Goal: Information Seeking & Learning: Learn about a topic

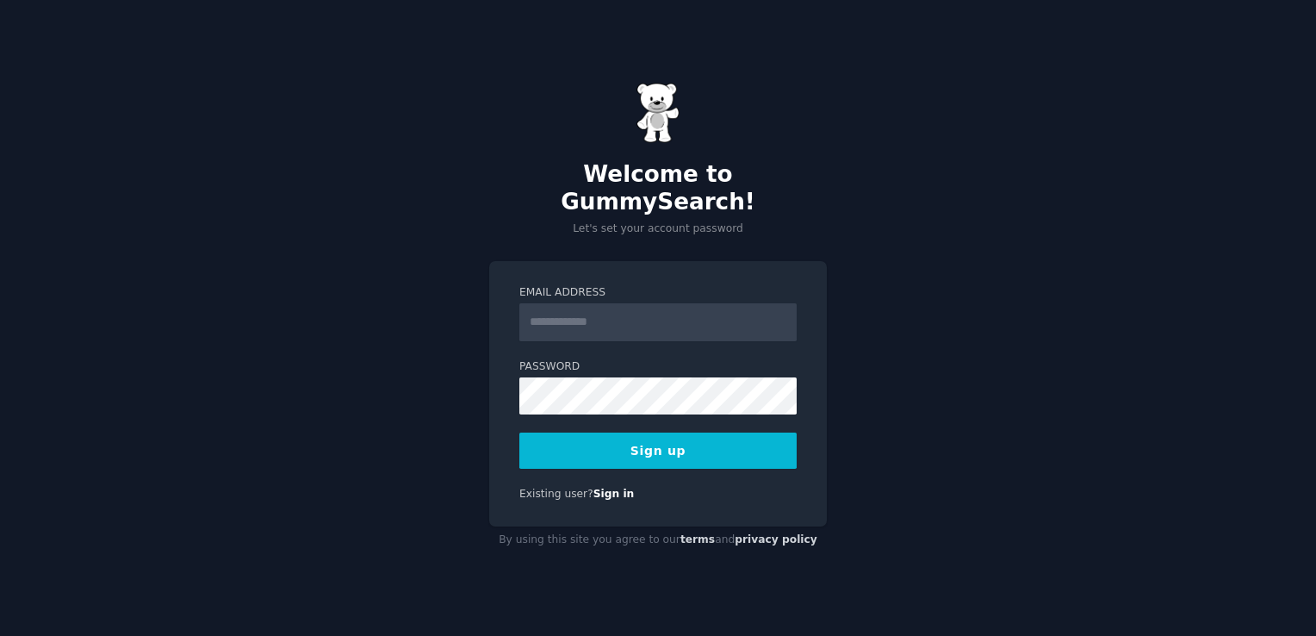
click at [575, 305] on input "Email Address" at bounding box center [657, 322] width 277 height 38
type input "**********"
click at [638, 450] on button "Sign up" at bounding box center [657, 450] width 277 height 36
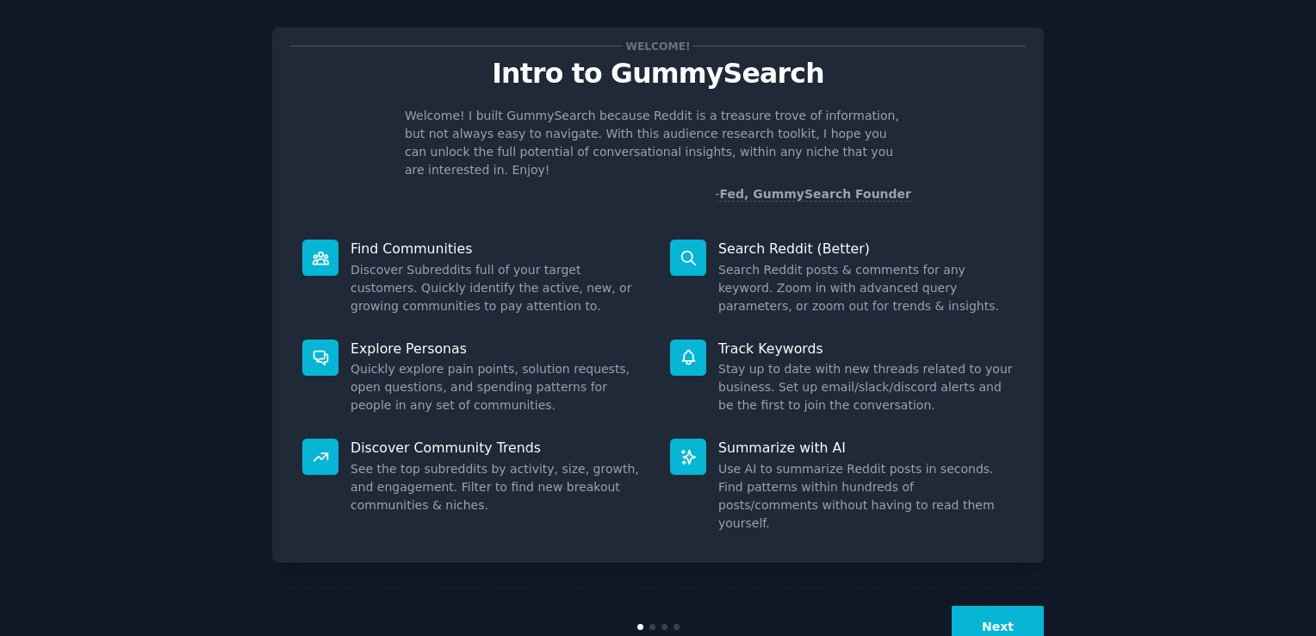
scroll to position [38, 0]
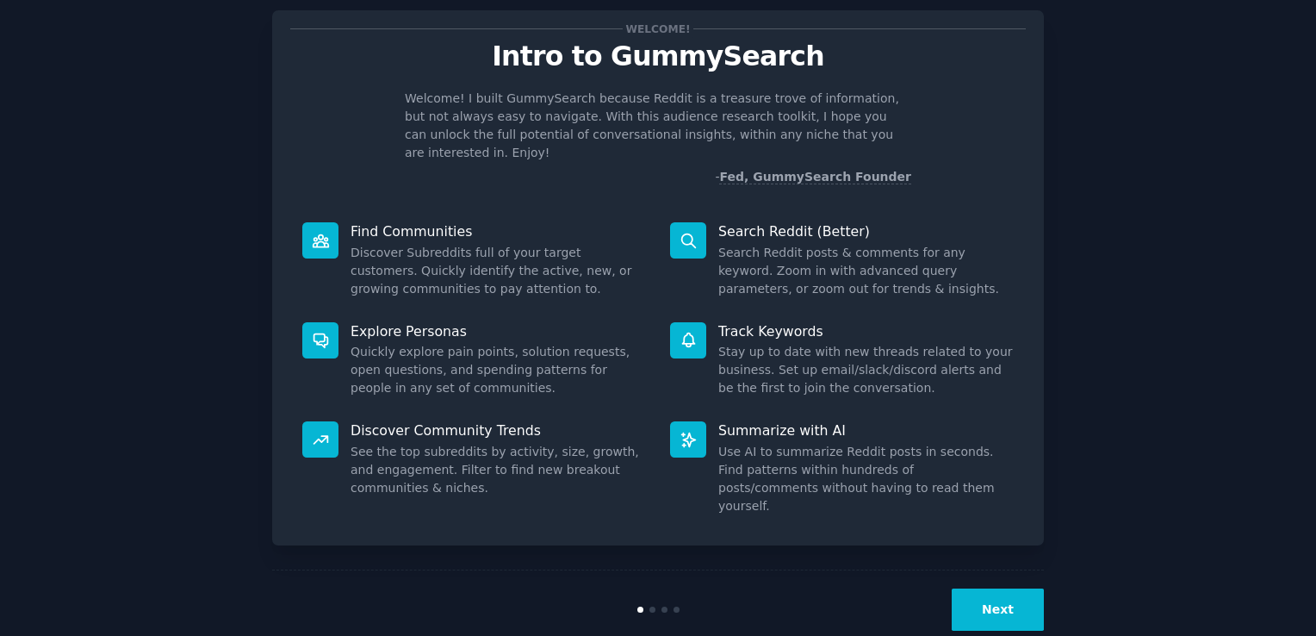
click at [977, 588] on button "Next" at bounding box center [998, 609] width 92 height 42
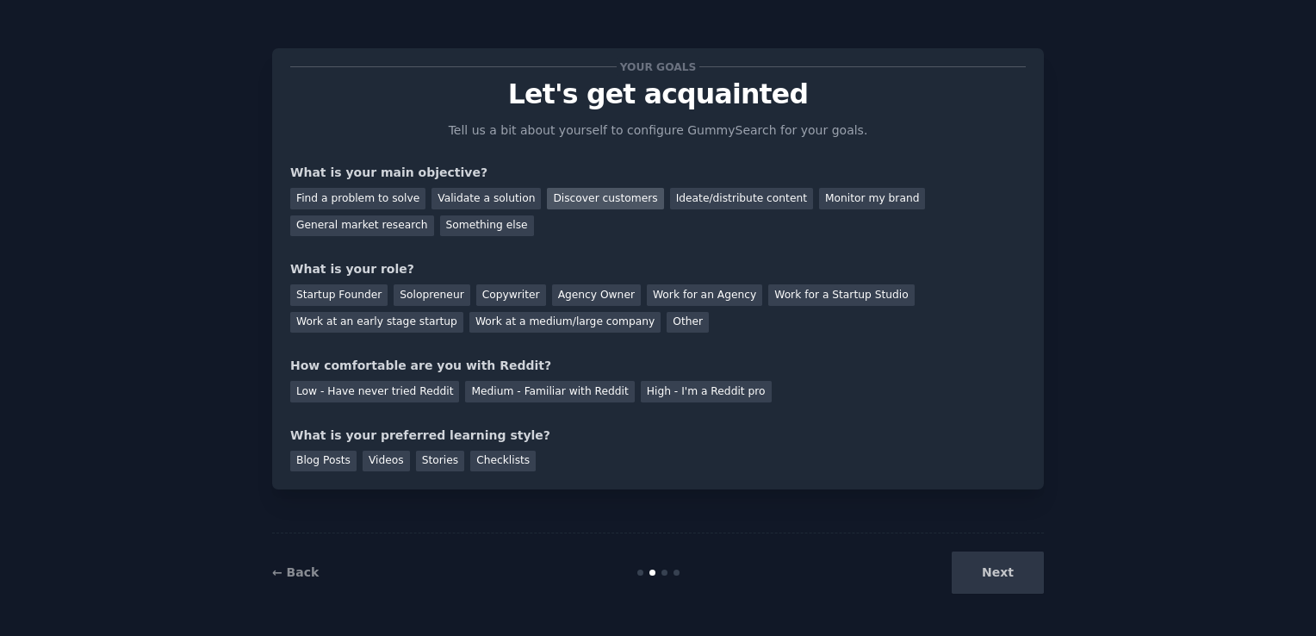
click at [600, 197] on div "Discover customers" at bounding box center [605, 199] width 116 height 22
click at [702, 199] on div "Ideate/distribute content" at bounding box center [741, 199] width 143 height 22
click at [596, 198] on div "Discover customers" at bounding box center [605, 199] width 116 height 22
click at [481, 298] on div "Copywriter" at bounding box center [511, 295] width 70 height 22
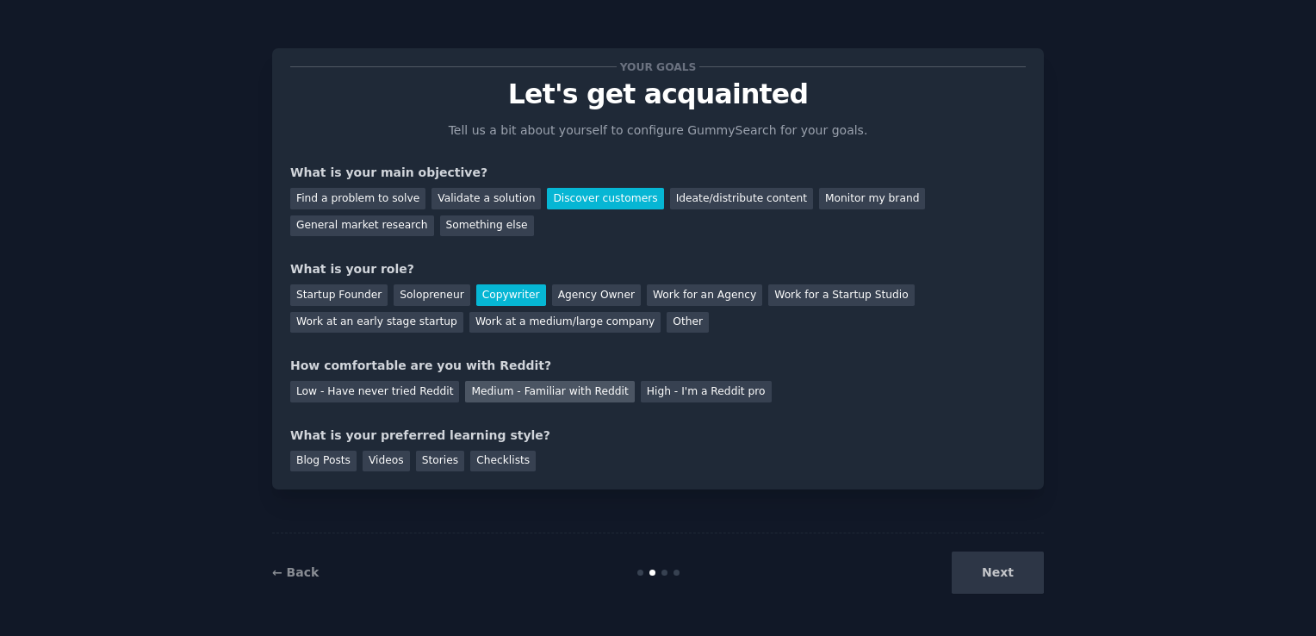
click at [486, 384] on div "Medium - Familiar with Reddit" at bounding box center [549, 392] width 169 height 22
click at [324, 462] on div "Blog Posts" at bounding box center [323, 461] width 66 height 22
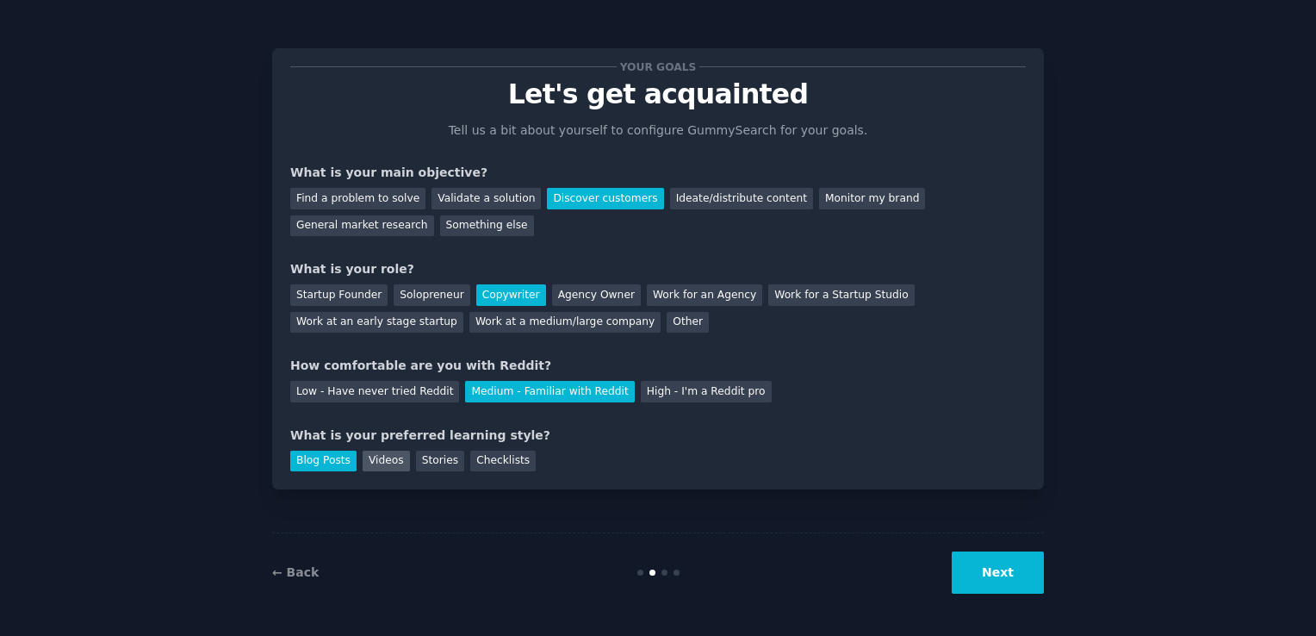
click at [376, 458] on div "Videos" at bounding box center [386, 461] width 47 height 22
click at [419, 456] on div "Stories" at bounding box center [440, 461] width 48 height 22
drag, startPoint x: 419, startPoint y: 456, endPoint x: 328, endPoint y: 457, distance: 91.3
click at [328, 457] on div "Blog Posts" at bounding box center [323, 461] width 66 height 22
click at [1021, 584] on button "Next" at bounding box center [998, 572] width 92 height 42
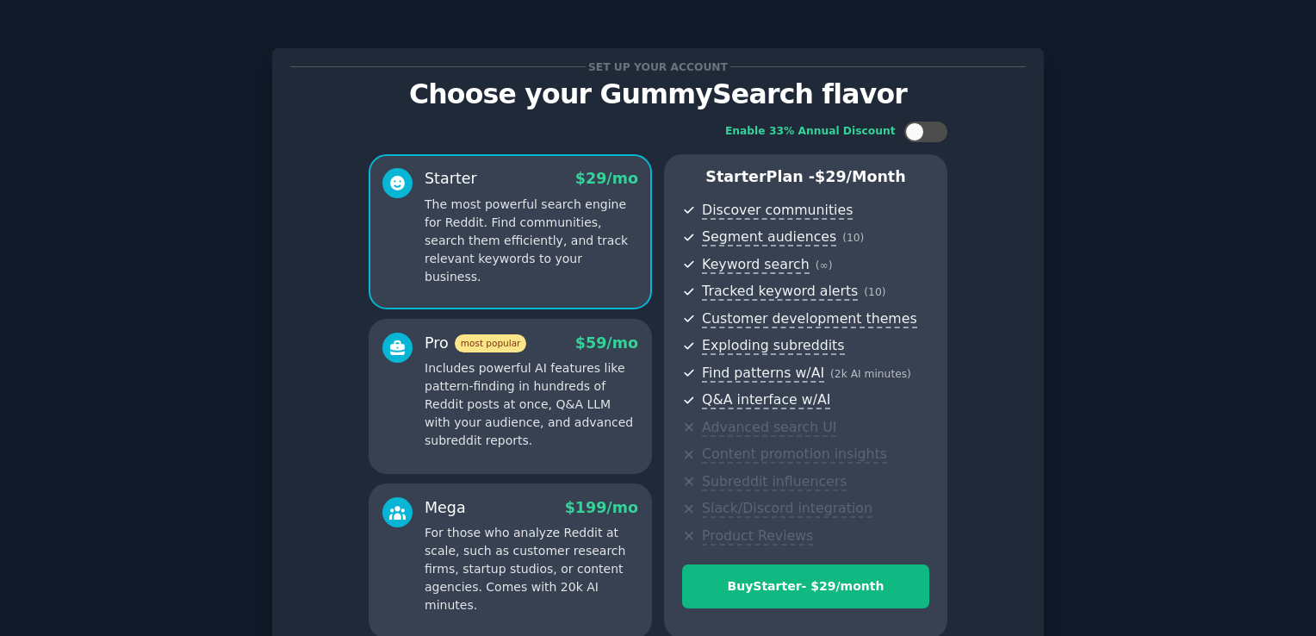
click at [1128, 205] on div "Set up your account Choose your GummySearch flavor Enable 33% Annual Discount S…" at bounding box center [658, 401] width 1268 height 754
click at [548, 426] on p "Includes powerful AI features like pattern-finding in hundreds of Reddit posts …" at bounding box center [532, 404] width 214 height 90
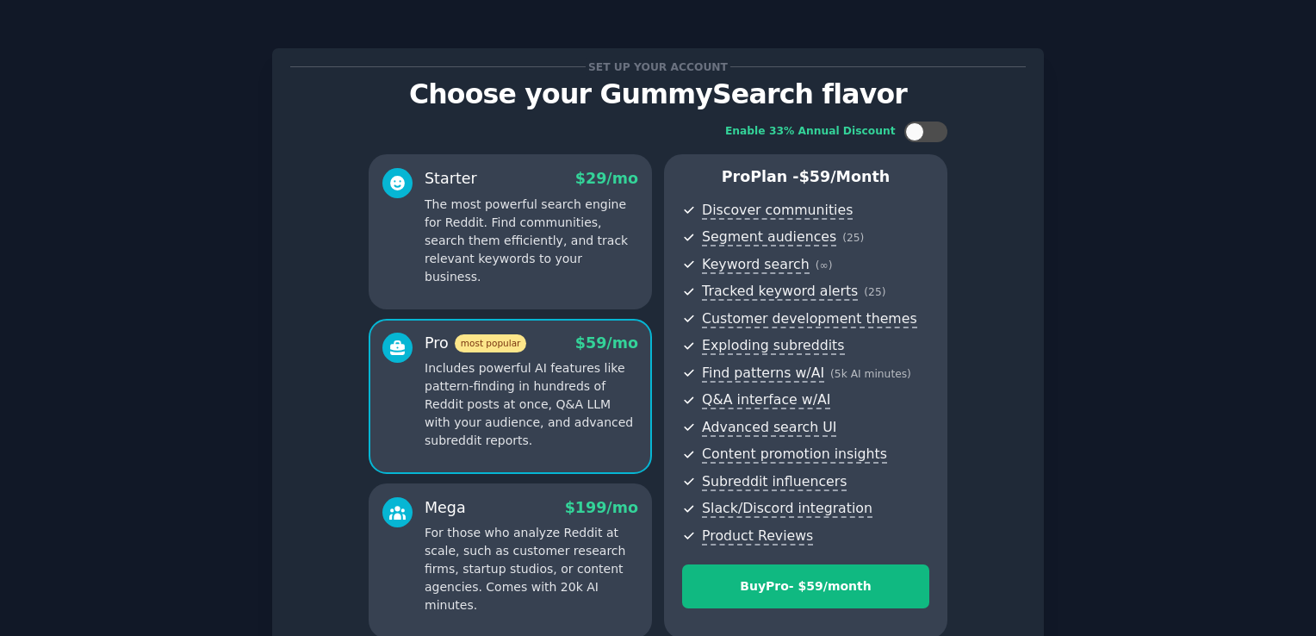
click at [575, 255] on p "The most powerful search engine for Reddit. Find communities, search them effic…" at bounding box center [532, 241] width 214 height 90
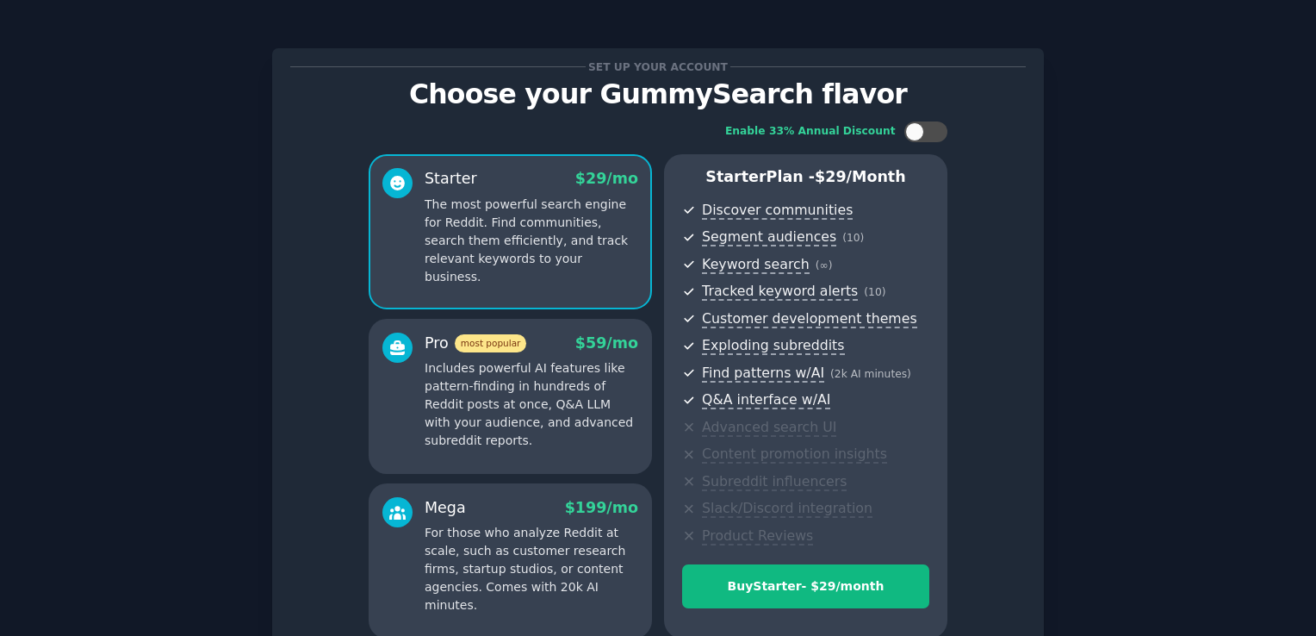
click at [602, 109] on p "Choose your GummySearch flavor" at bounding box center [658, 94] width 736 height 30
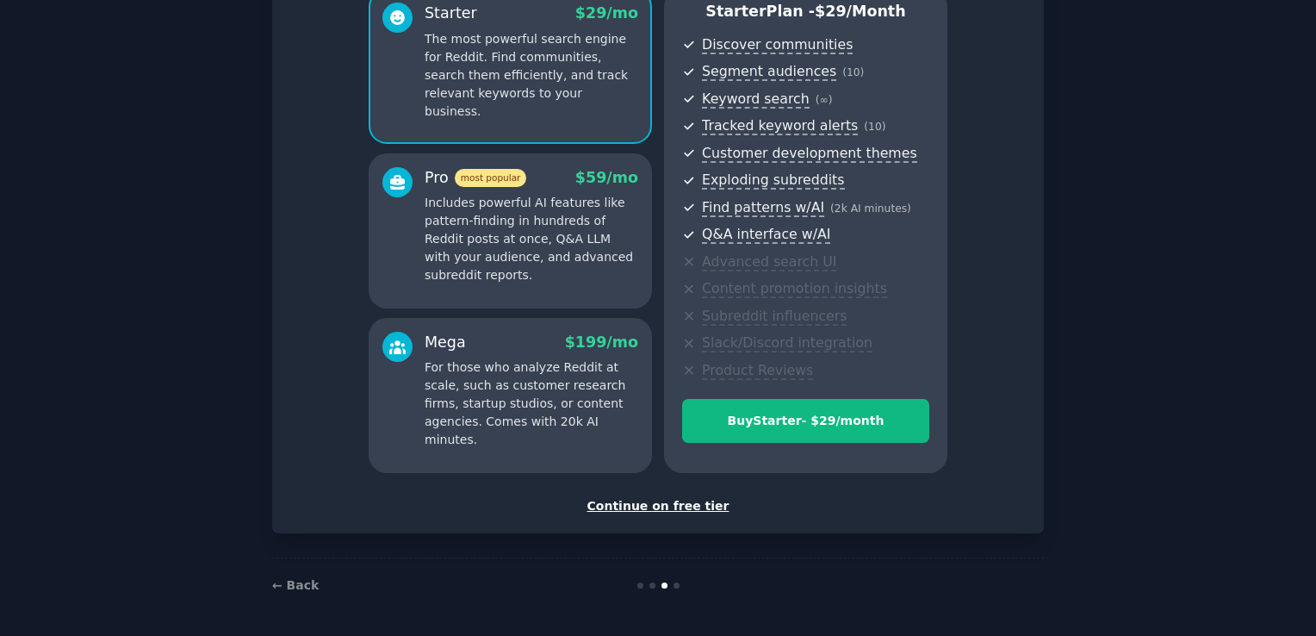
click at [641, 511] on div "Continue on free tier" at bounding box center [658, 506] width 736 height 18
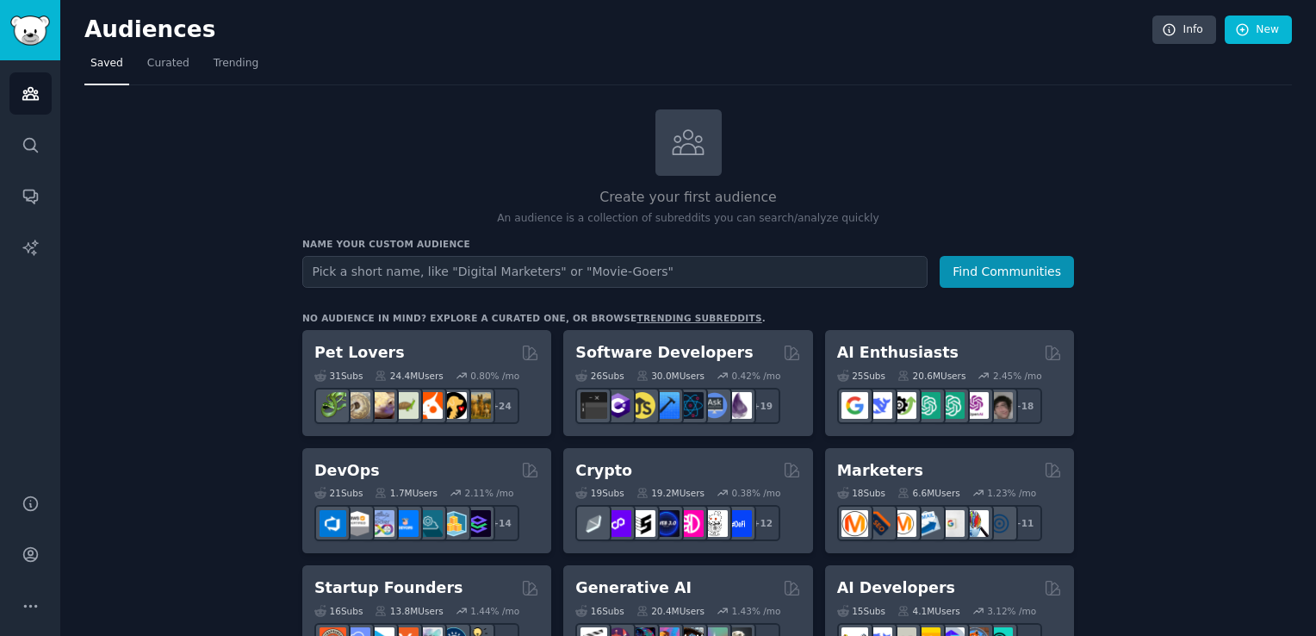
click at [497, 276] on input "text" at bounding box center [614, 272] width 625 height 32
click at [32, 146] on icon "Sidebar" at bounding box center [31, 145] width 18 height 18
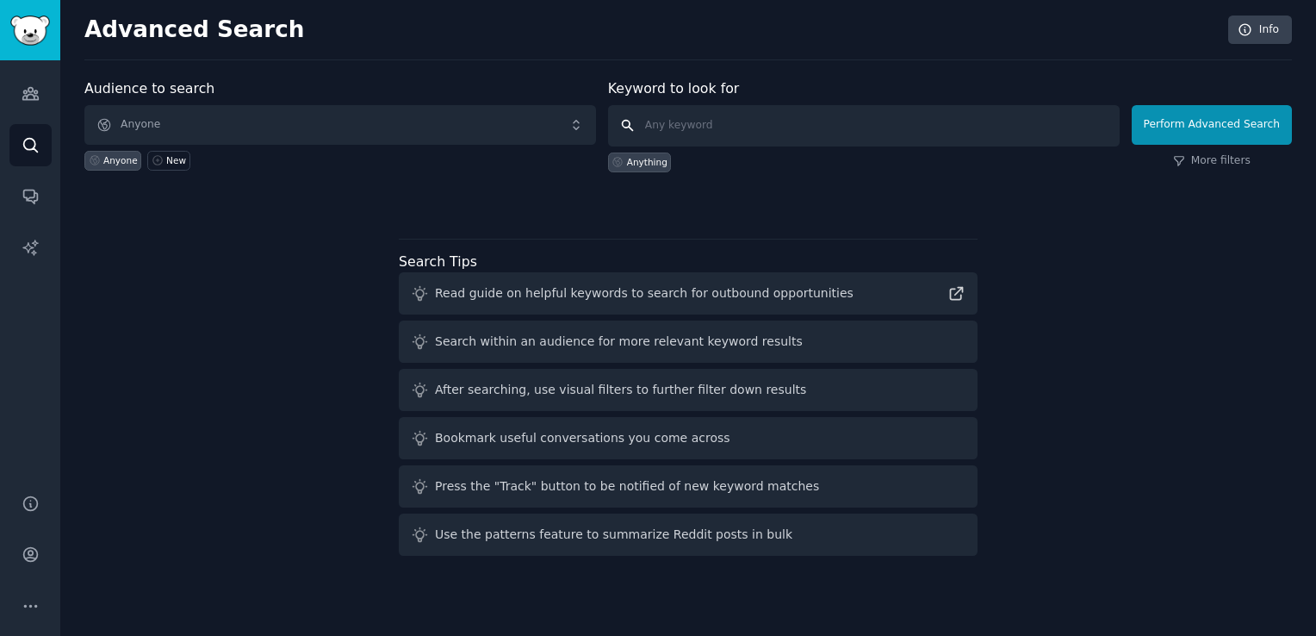
click at [719, 119] on input "text" at bounding box center [864, 125] width 512 height 41
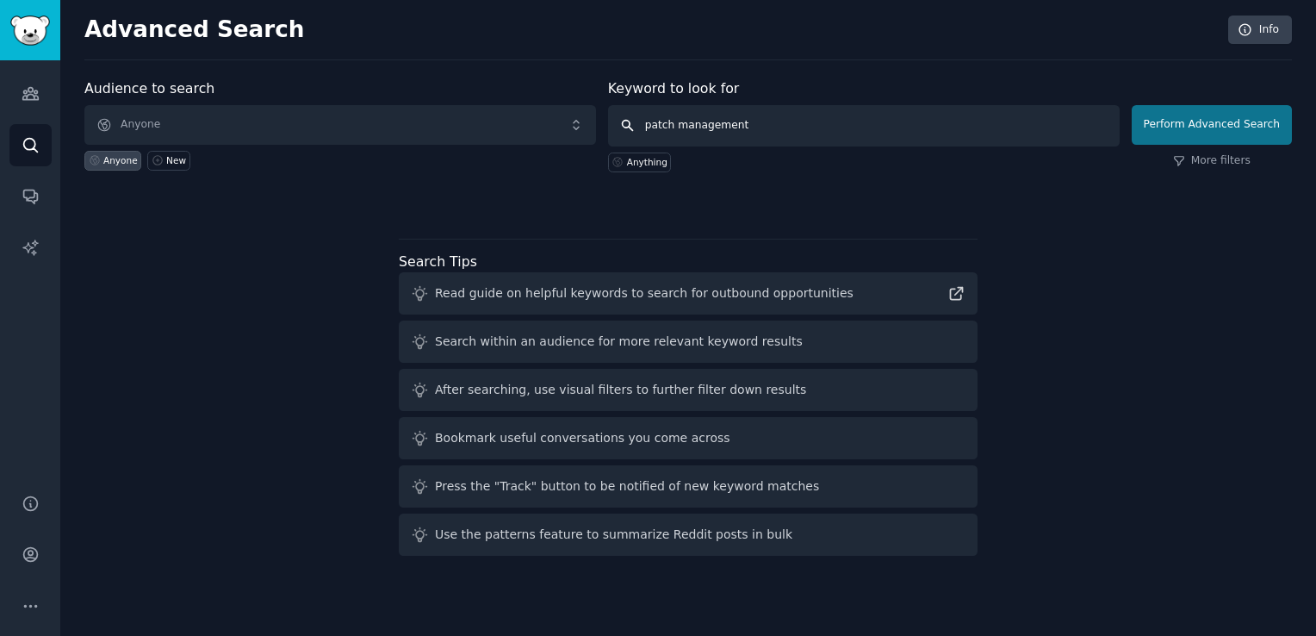
type input "patch management"
click at [1227, 126] on button "Perform Advanced Search" at bounding box center [1212, 125] width 160 height 40
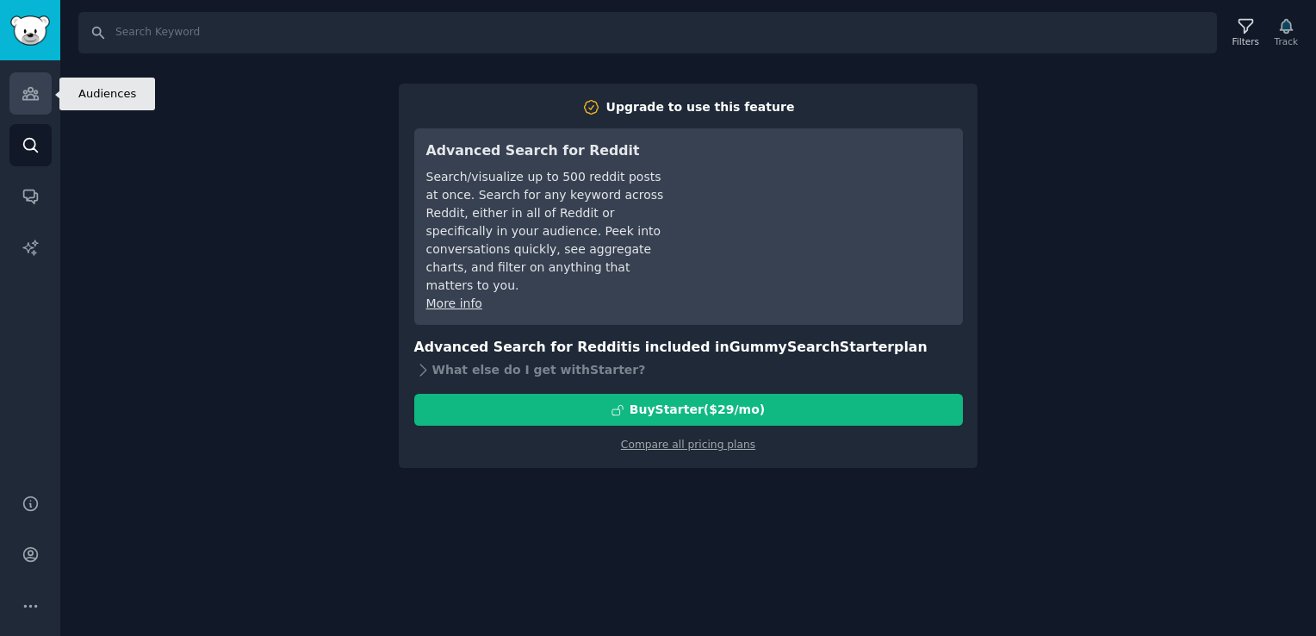
click at [25, 92] on icon "Sidebar" at bounding box center [30, 94] width 16 height 12
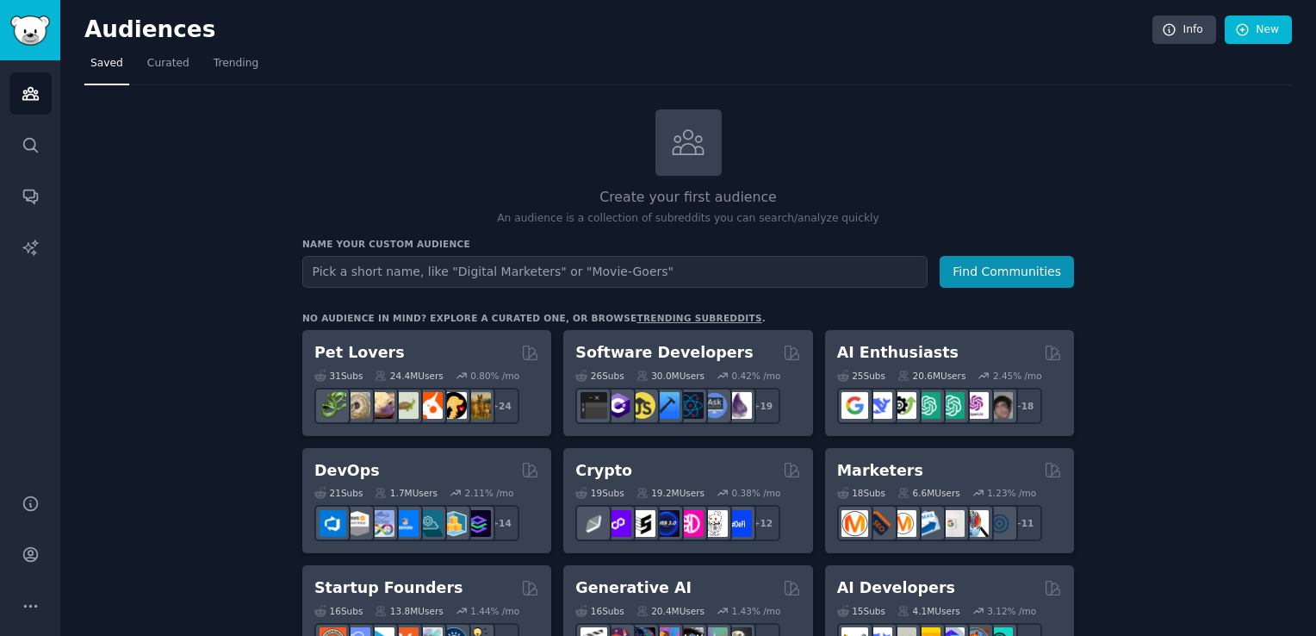
click at [483, 270] on input "text" at bounding box center [614, 272] width 625 height 32
type input "patch manager"
click at [940, 256] on button "Find Communities" at bounding box center [1007, 272] width 134 height 32
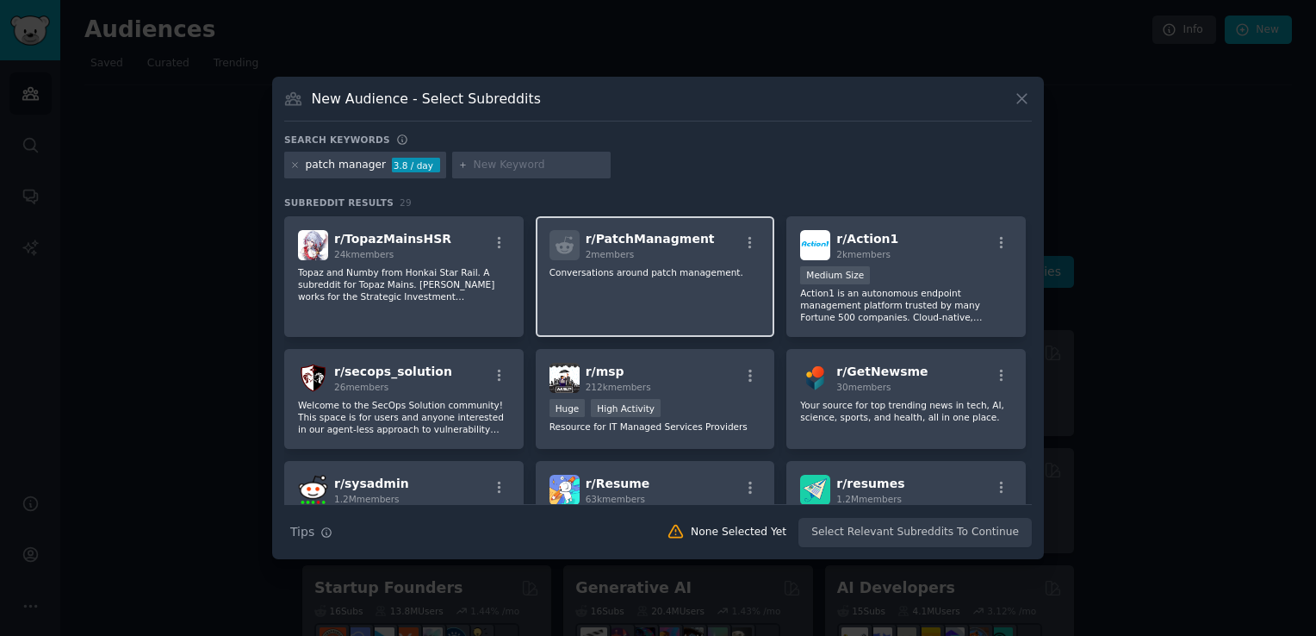
scroll to position [431, 0]
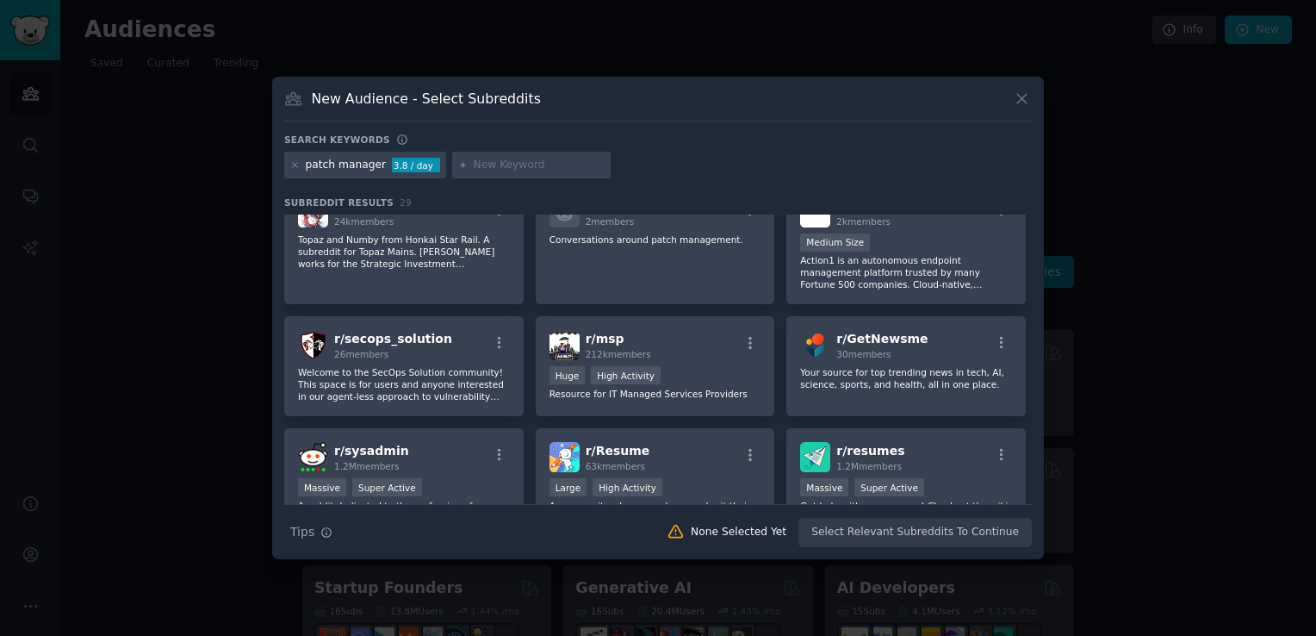
click at [1027, 96] on icon at bounding box center [1022, 99] width 18 height 18
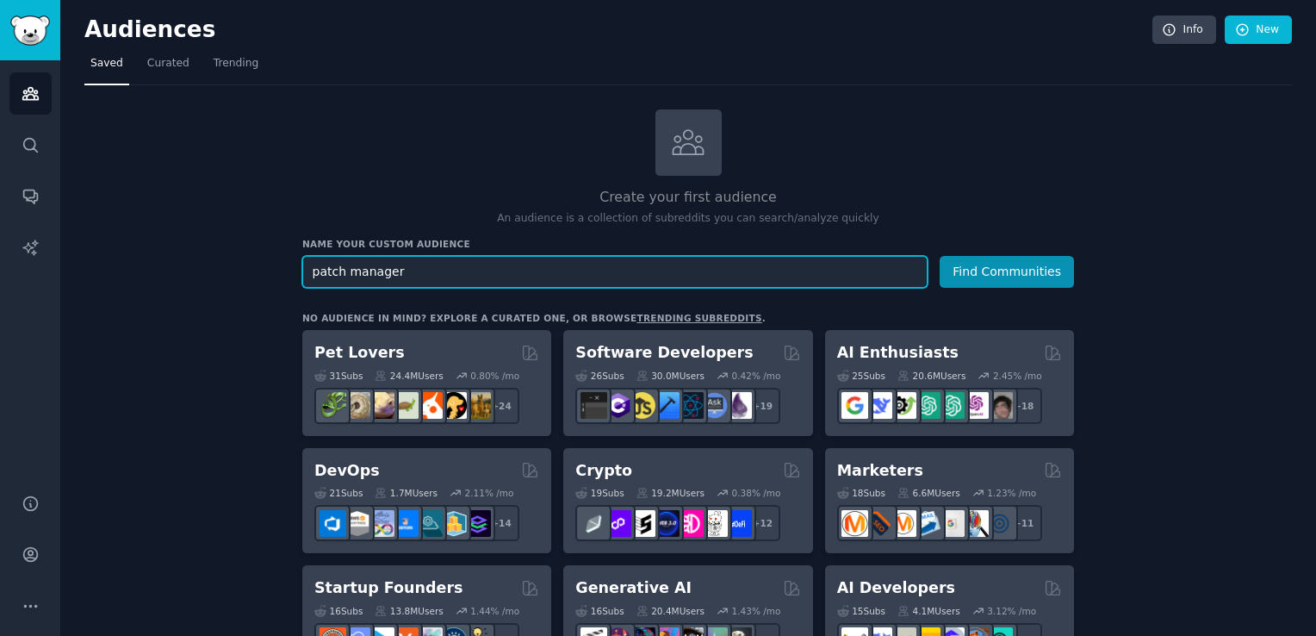
click at [527, 271] on input "patch manager" at bounding box center [614, 272] width 625 height 32
type input "patch management"
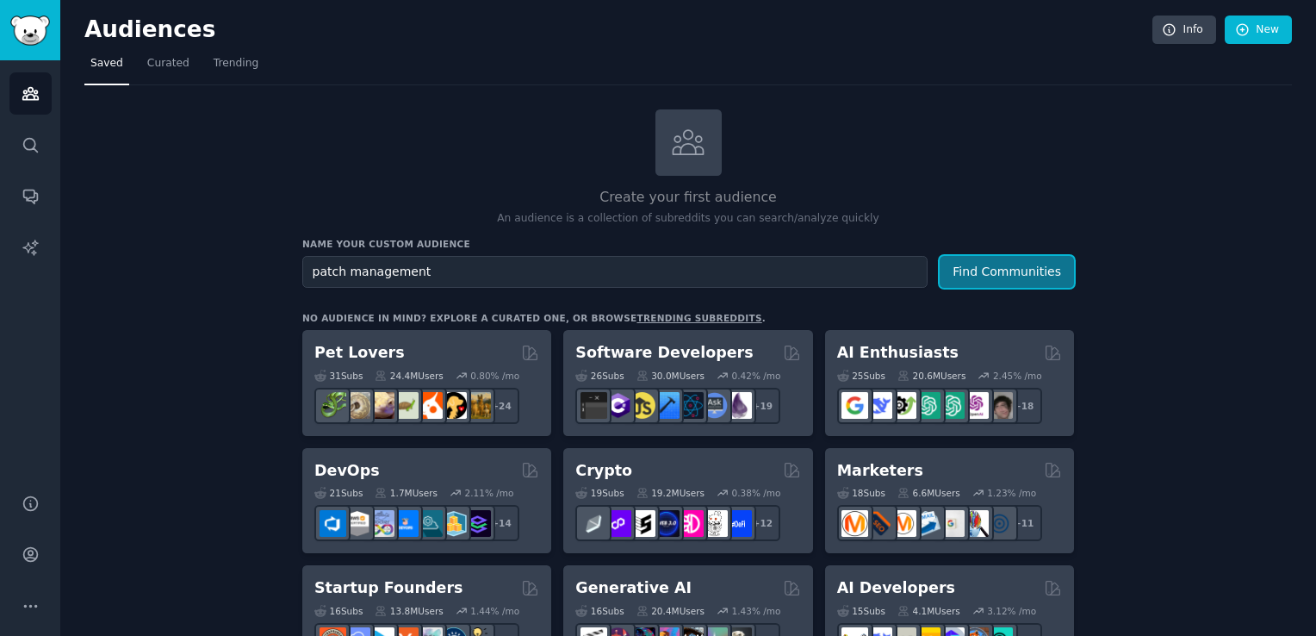
click at [996, 264] on button "Find Communities" at bounding box center [1007, 272] width 134 height 32
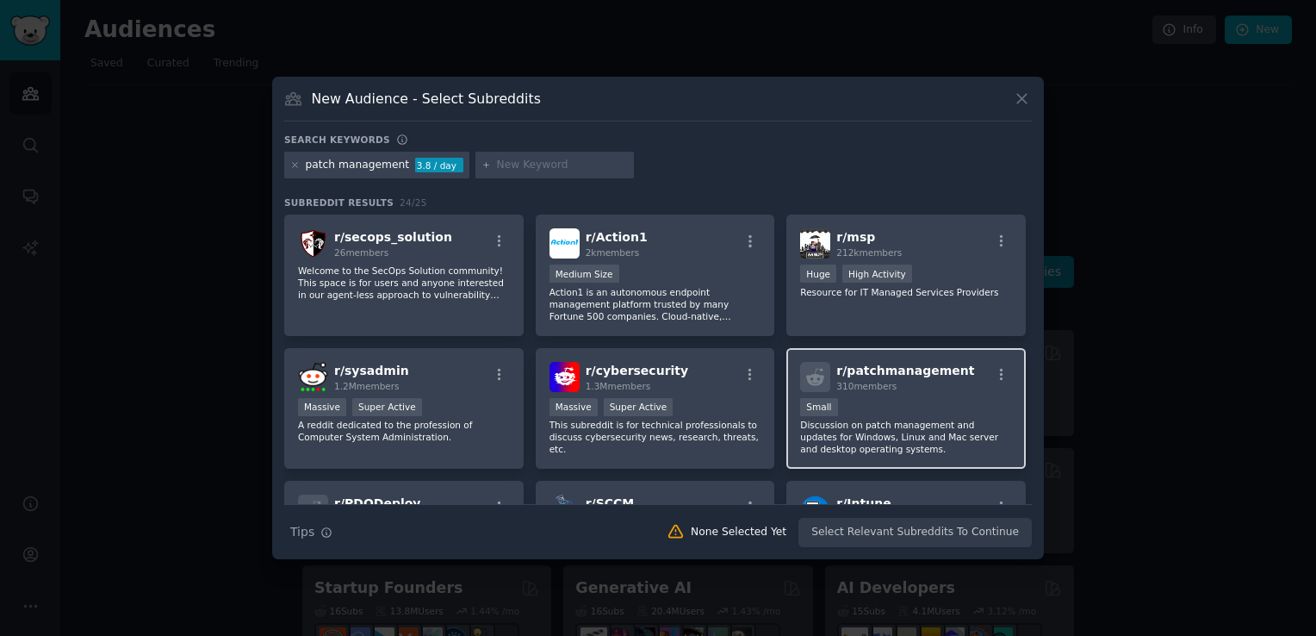
click at [947, 444] on p "Discussion on patch management and updates for Windows, Linux and Mac server an…" at bounding box center [906, 437] width 212 height 36
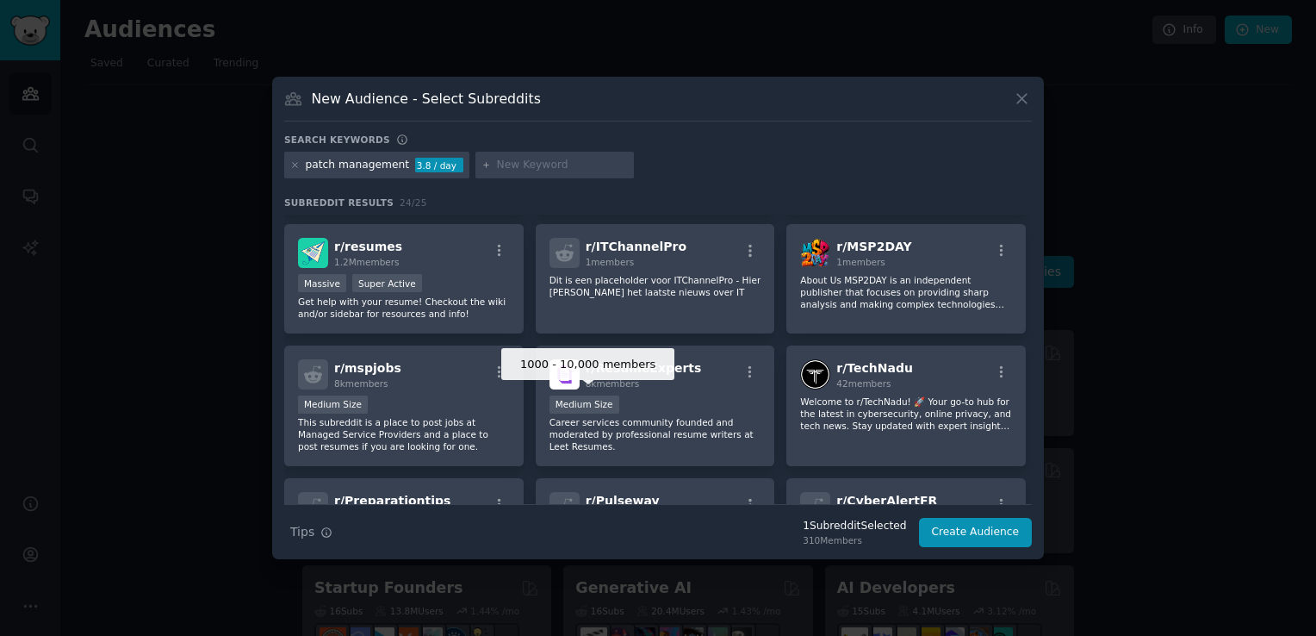
scroll to position [763, 0]
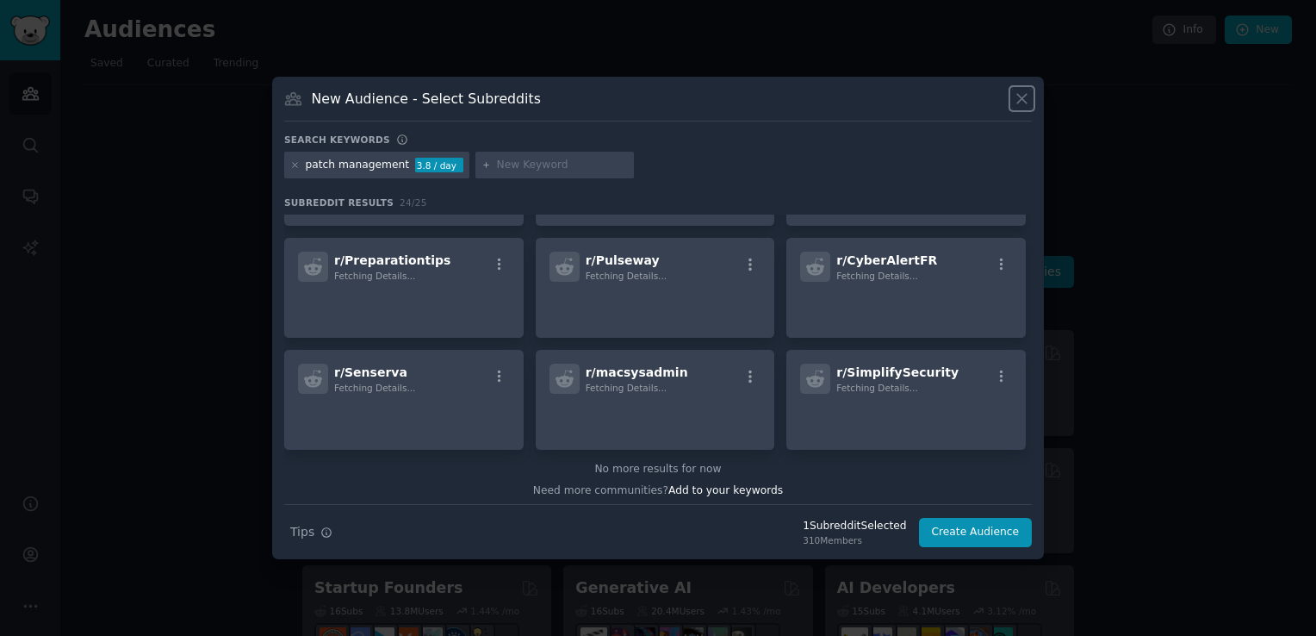
click at [1028, 98] on icon at bounding box center [1022, 99] width 18 height 18
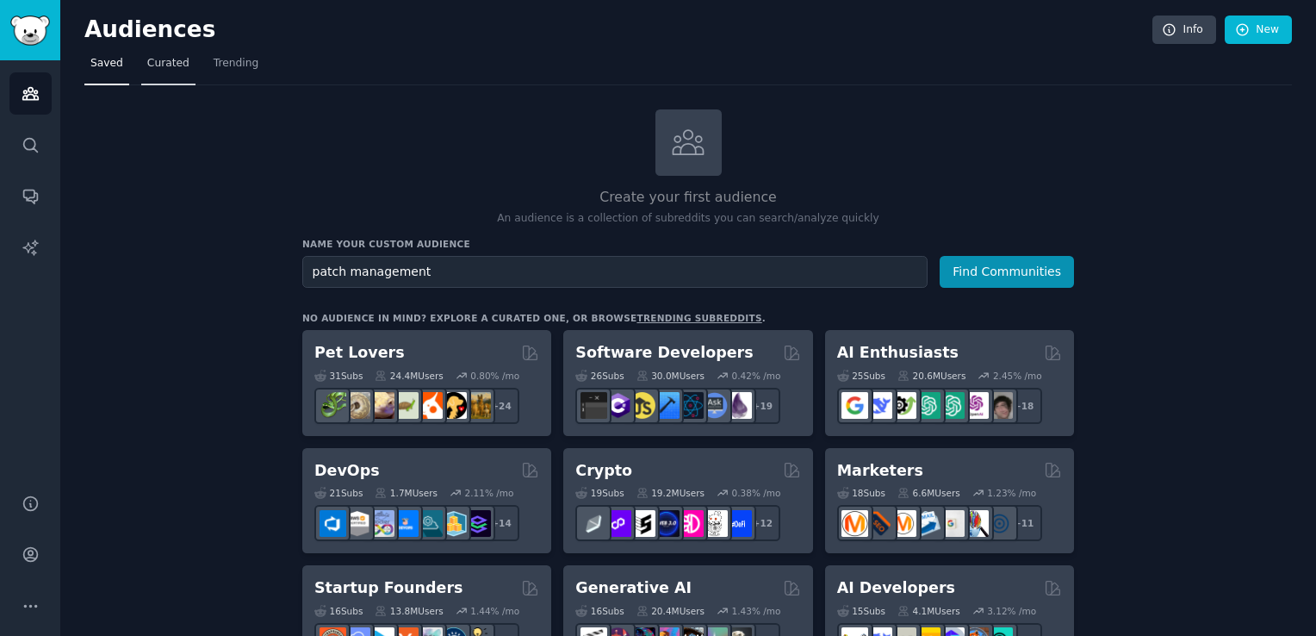
click at [167, 72] on link "Curated" at bounding box center [168, 67] width 54 height 35
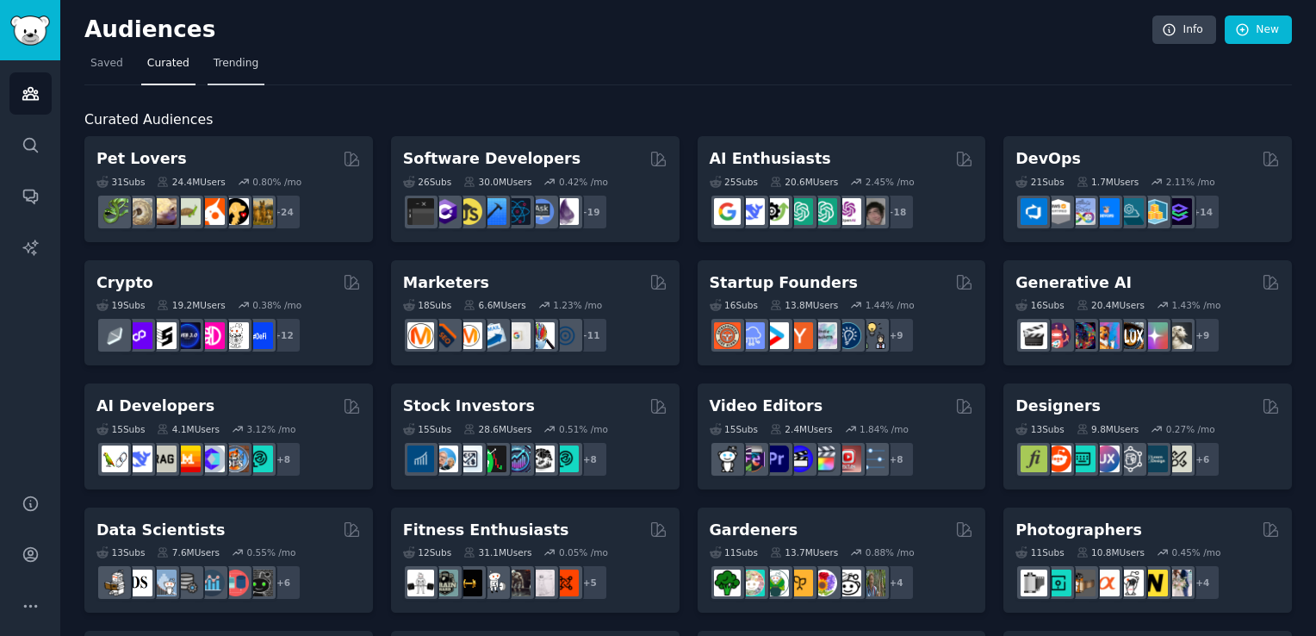
click at [216, 66] on span "Trending" at bounding box center [236, 64] width 45 height 16
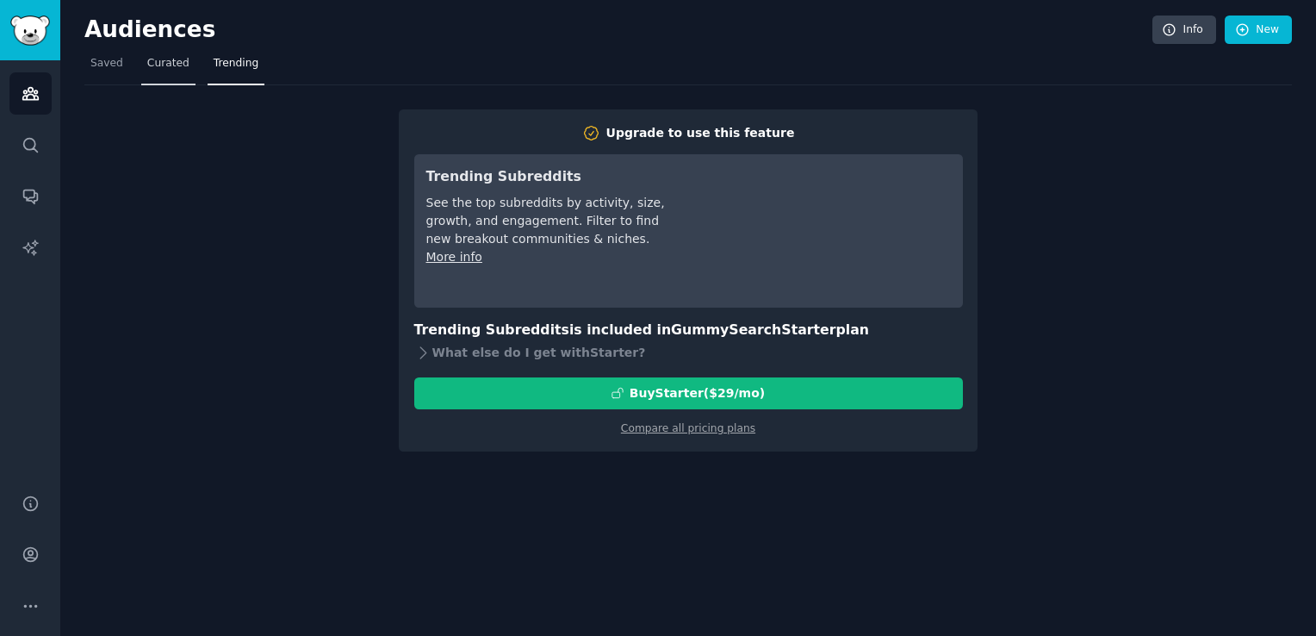
click at [147, 67] on span "Curated" at bounding box center [168, 64] width 42 height 16
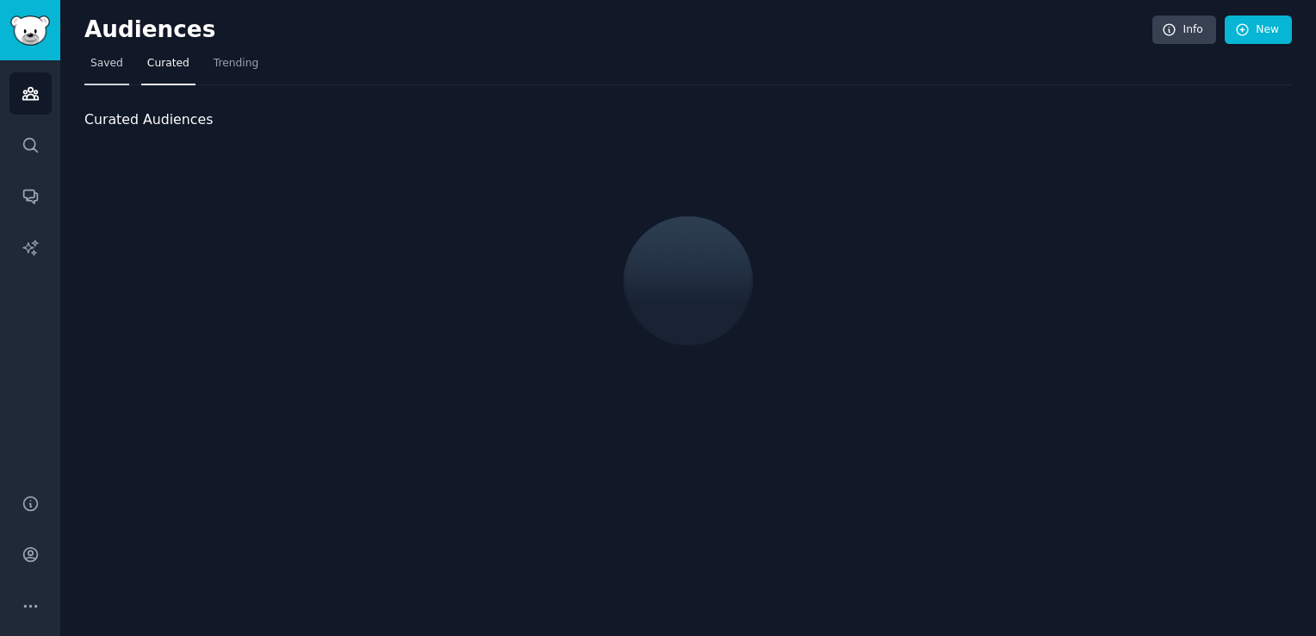
click at [113, 65] on span "Saved" at bounding box center [106, 64] width 33 height 16
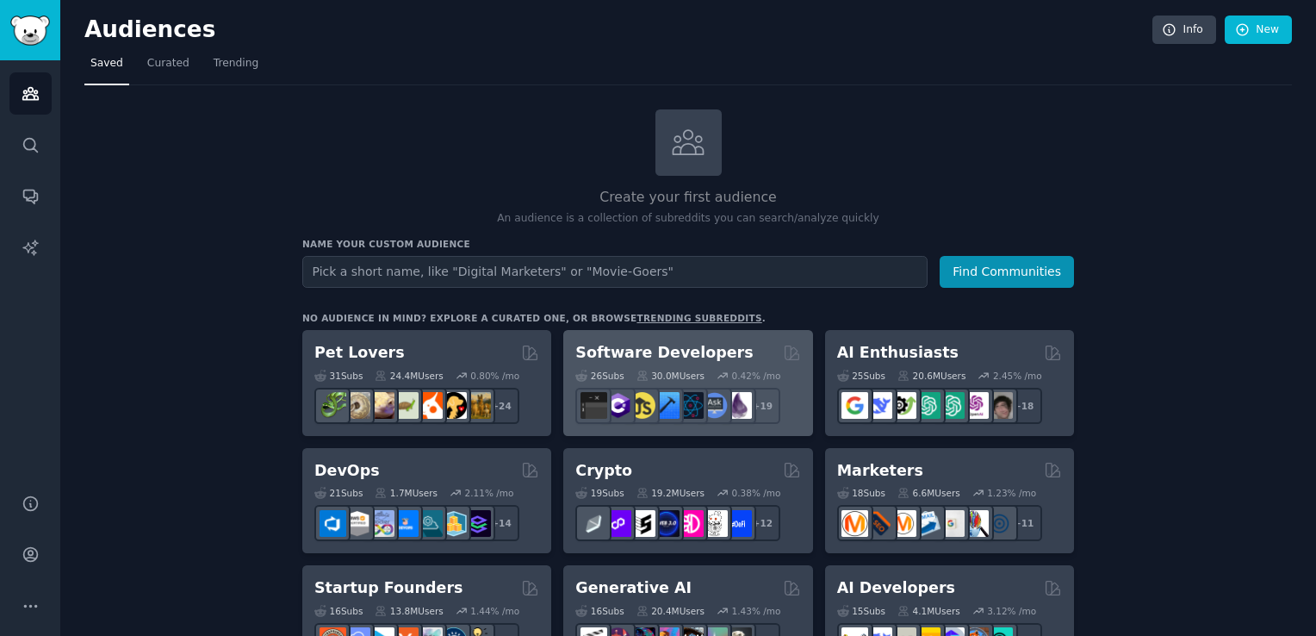
click at [747, 345] on div "Software Developers" at bounding box center [687, 353] width 225 height 22
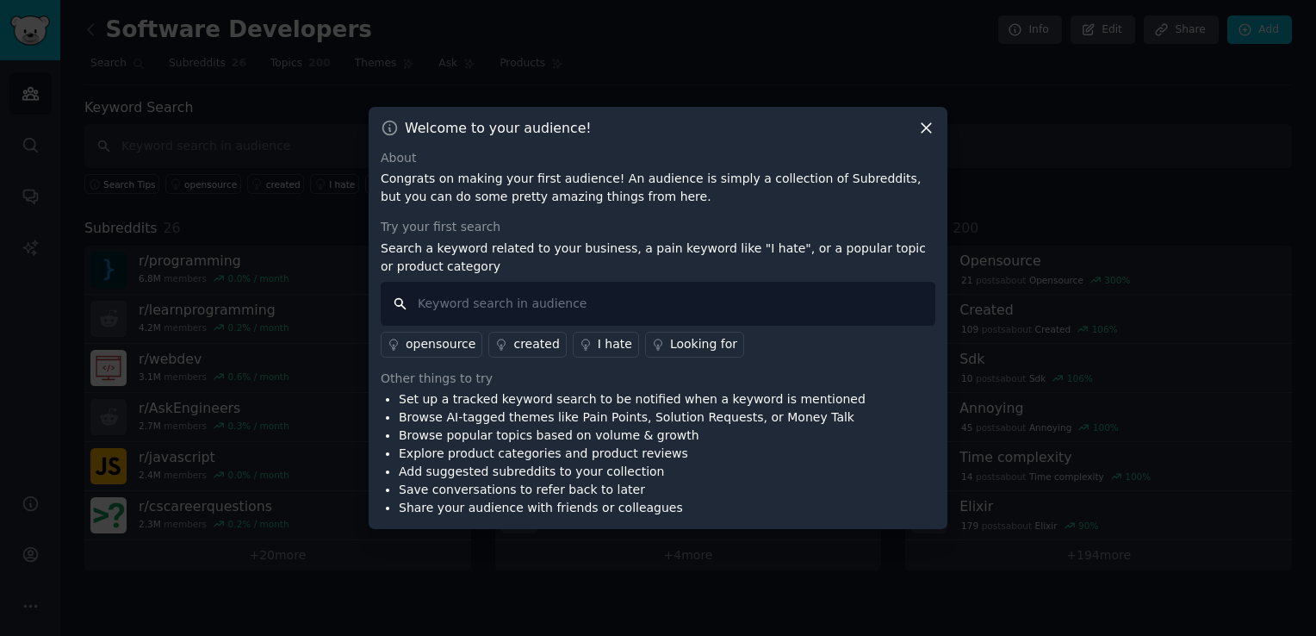
click at [743, 305] on input "text" at bounding box center [658, 304] width 555 height 44
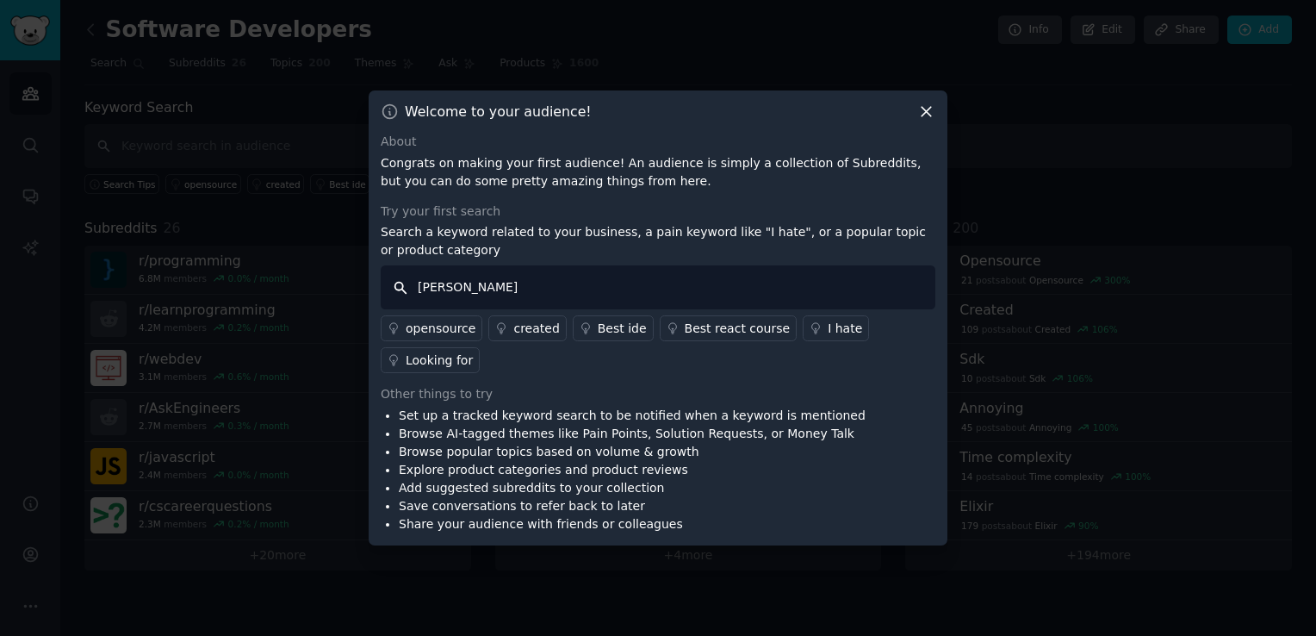
type input "patching"
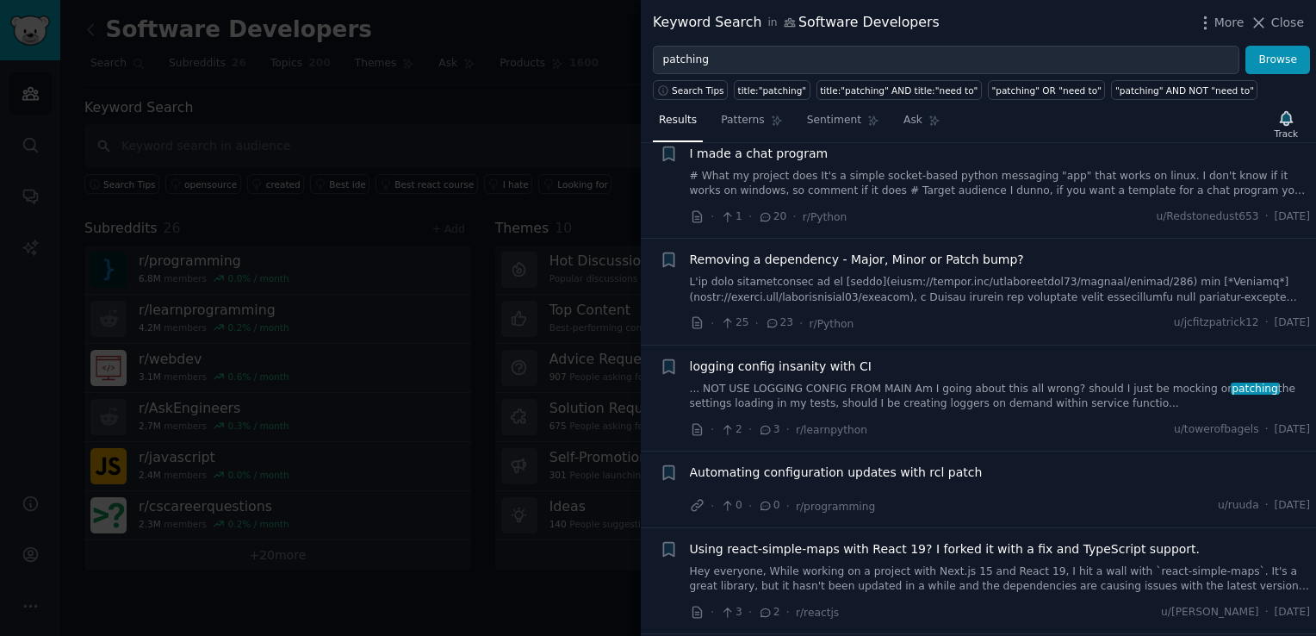
scroll to position [431, 0]
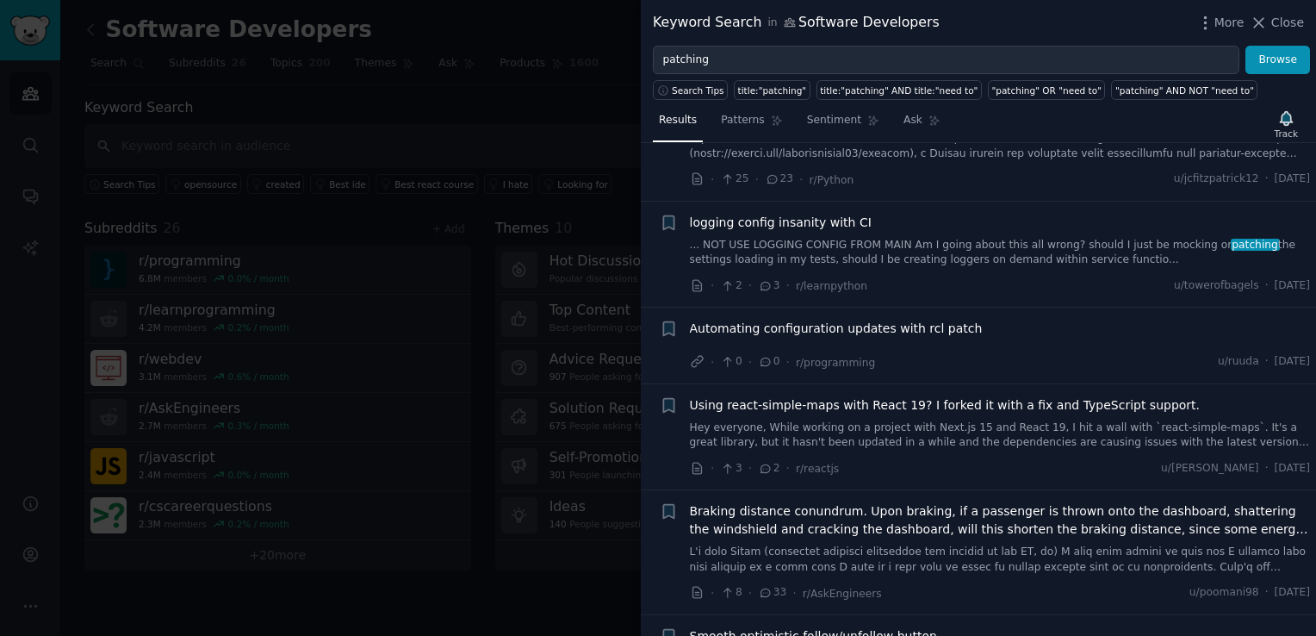
click at [811, 326] on span "Automating configuration updates with rcl patch" at bounding box center [836, 329] width 293 height 18
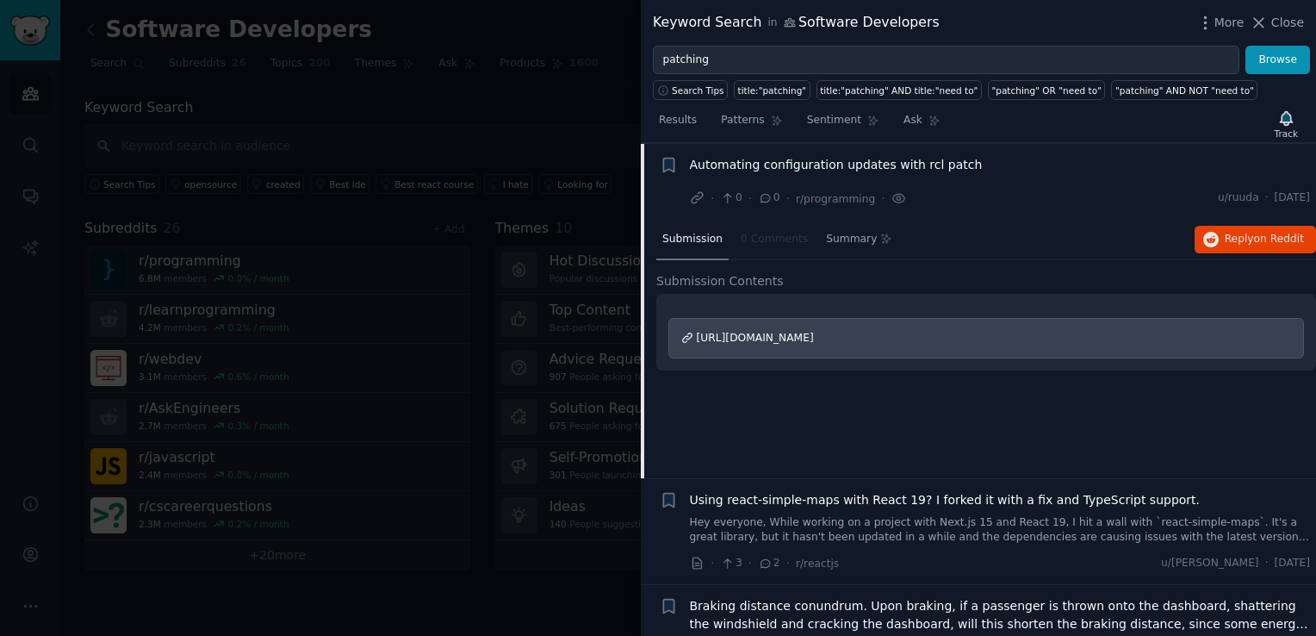
scroll to position [451, 0]
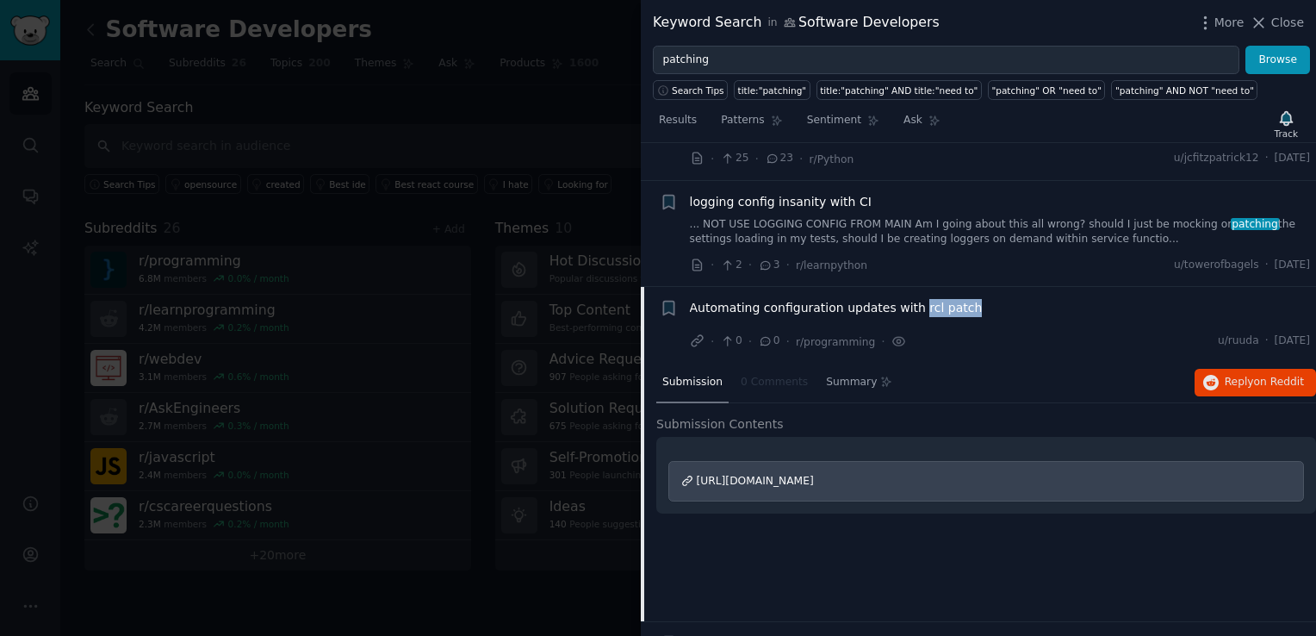
drag, startPoint x: 968, startPoint y: 308, endPoint x: 910, endPoint y: 307, distance: 58.6
click at [910, 307] on div "Automating configuration updates with rcl patch" at bounding box center [1000, 308] width 621 height 18
drag, startPoint x: 910, startPoint y: 307, endPoint x: 761, endPoint y: 296, distance: 149.4
click at [761, 296] on li "+ Automating configuration updates with rcl patch · 0 · 0 · r/programming · u/r…" at bounding box center [978, 325] width 675 height 76
click at [770, 301] on span "Automating configuration updates with rcl patch" at bounding box center [836, 308] width 293 height 18
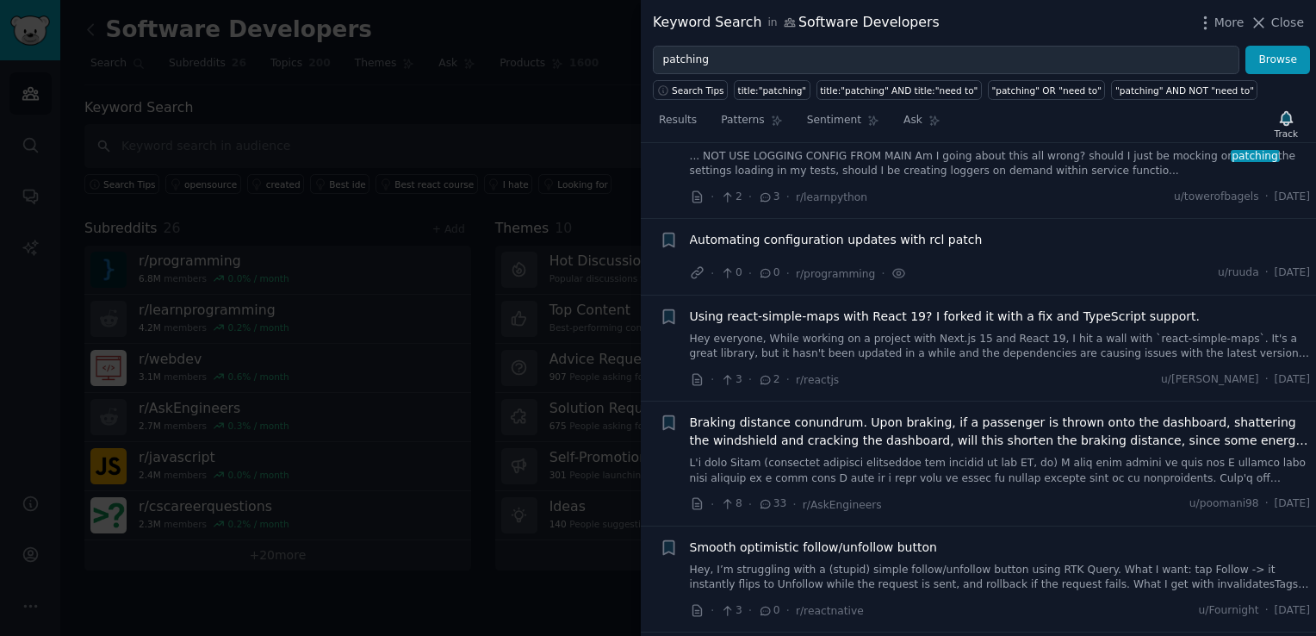
scroll to position [594, 0]
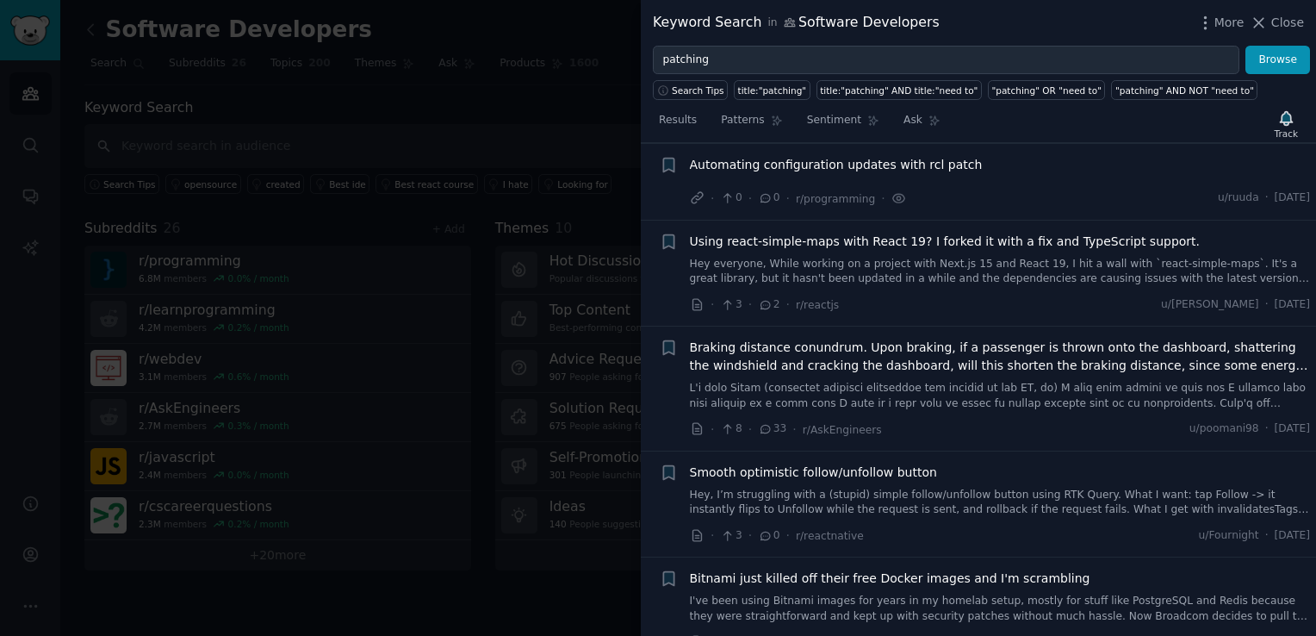
click at [844, 162] on span "Automating configuration updates with rcl patch" at bounding box center [836, 165] width 293 height 18
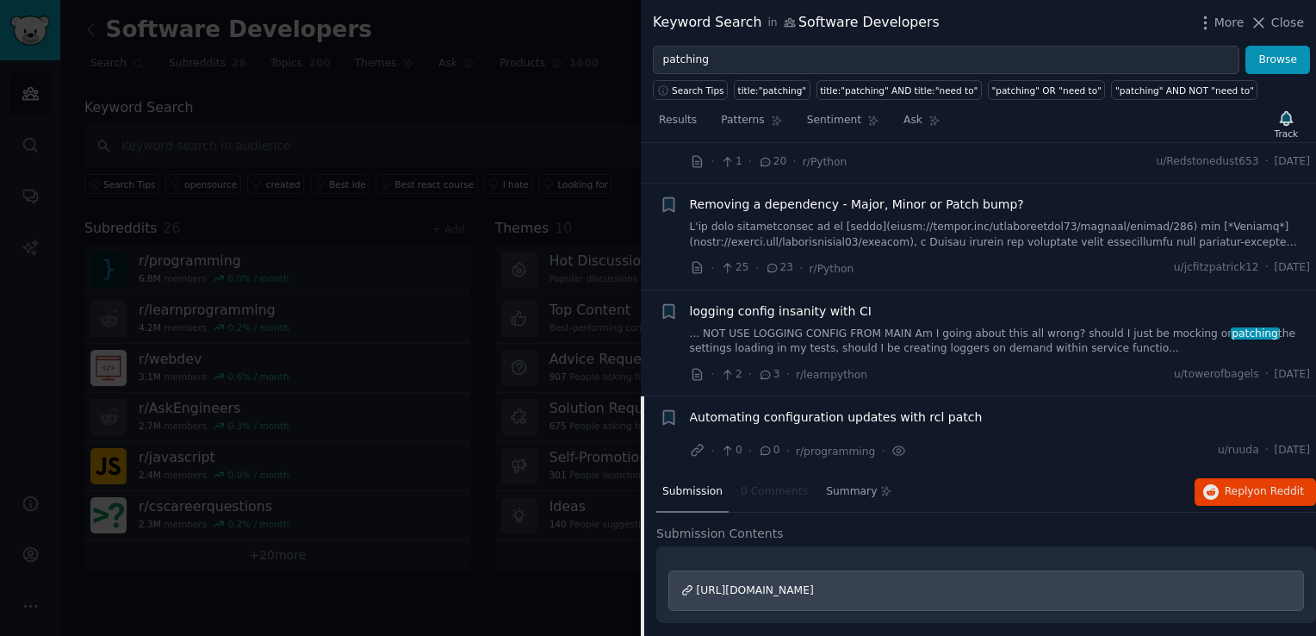
scroll to position [164, 0]
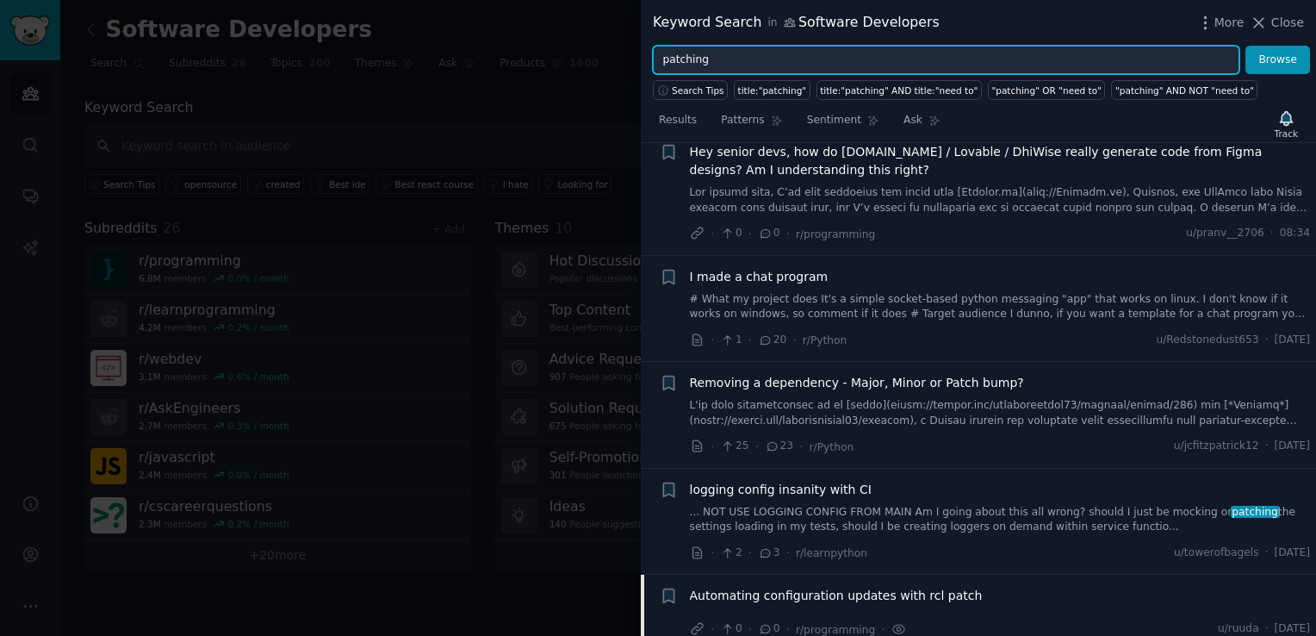
drag, startPoint x: 872, startPoint y: 53, endPoint x: 689, endPoint y: 53, distance: 182.6
click at [689, 53] on input "patching" at bounding box center [946, 60] width 587 height 29
type input "patch management"
click at [1246, 46] on button "Browse" at bounding box center [1278, 60] width 65 height 29
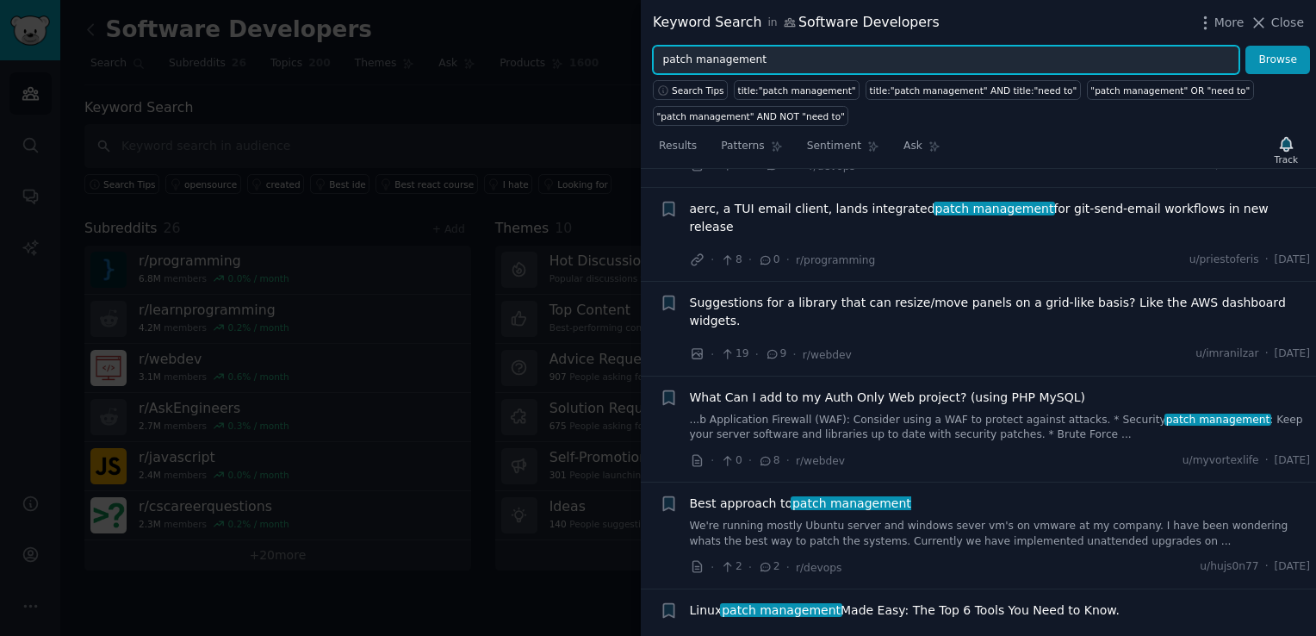
scroll to position [0, 0]
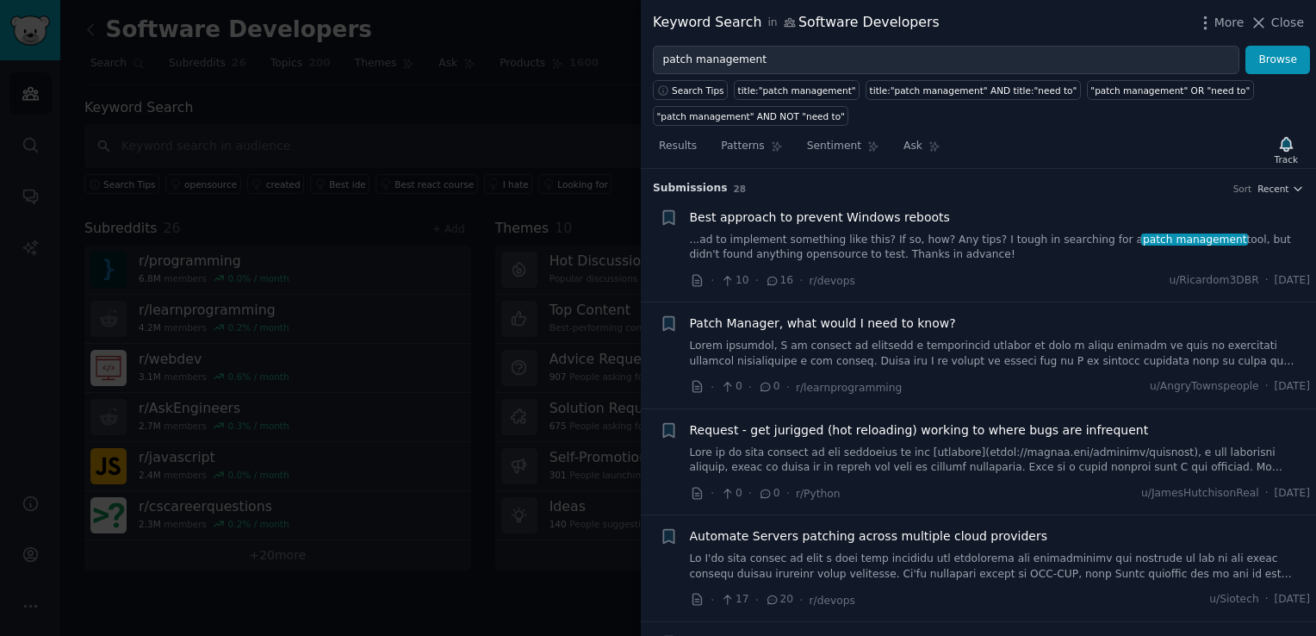
click at [604, 88] on div at bounding box center [658, 318] width 1316 height 636
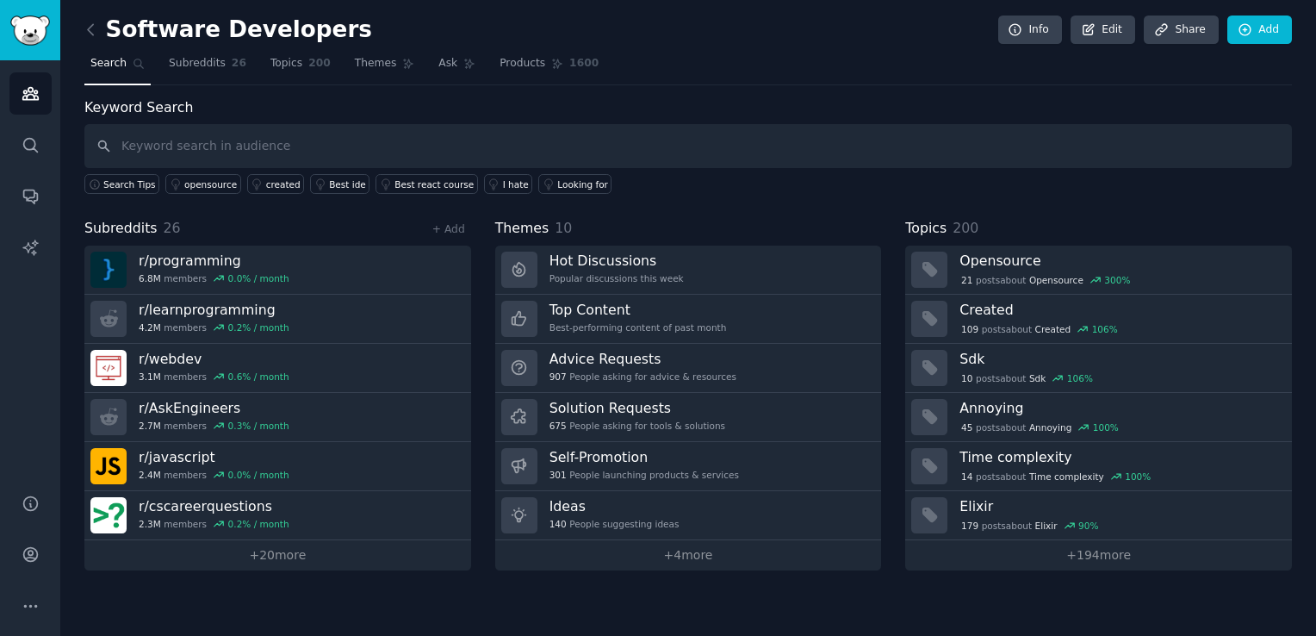
click at [784, 40] on div "Software Developers Info Edit Share Add" at bounding box center [688, 33] width 1208 height 35
